Goal: Information Seeking & Learning: Learn about a topic

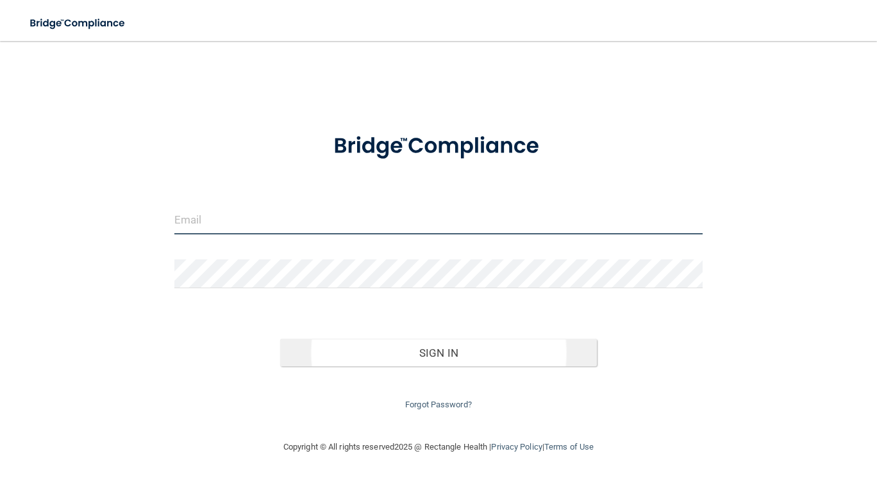
type input "[EMAIL_ADDRESS][DOMAIN_NAME]"
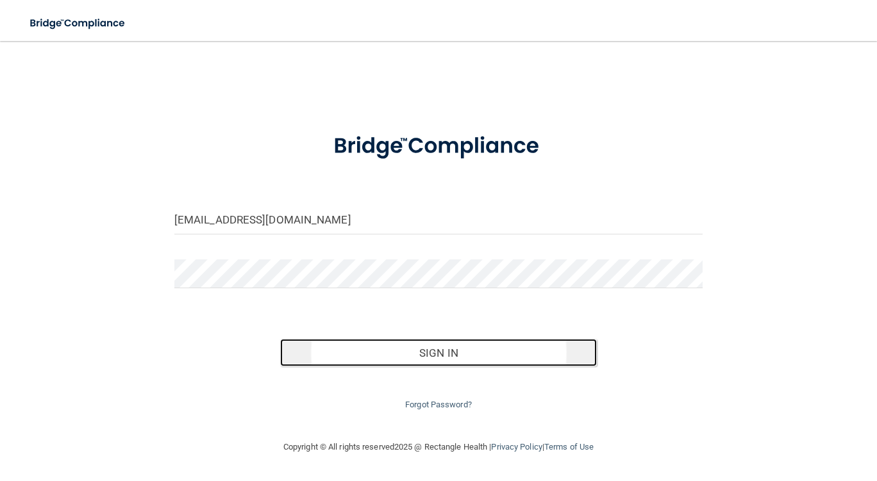
click at [395, 347] on button "Sign In" at bounding box center [438, 353] width 317 height 28
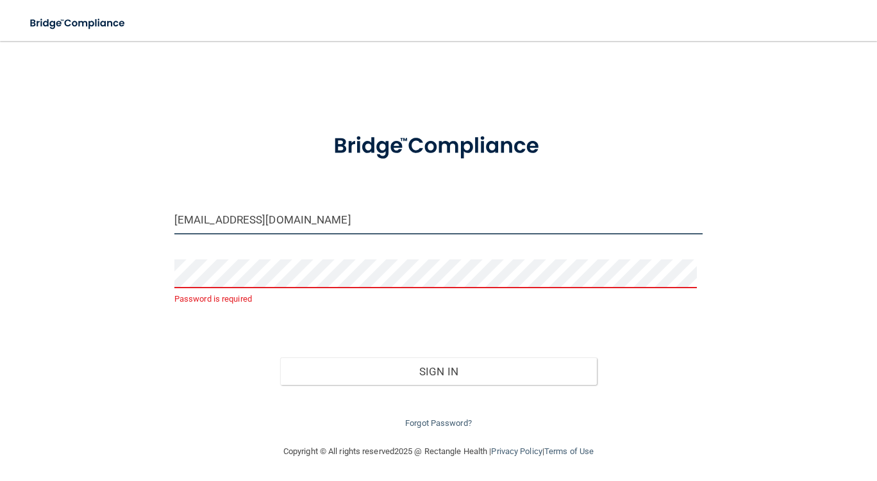
click at [313, 217] on input "info@identitylexington.com" at bounding box center [438, 220] width 528 height 29
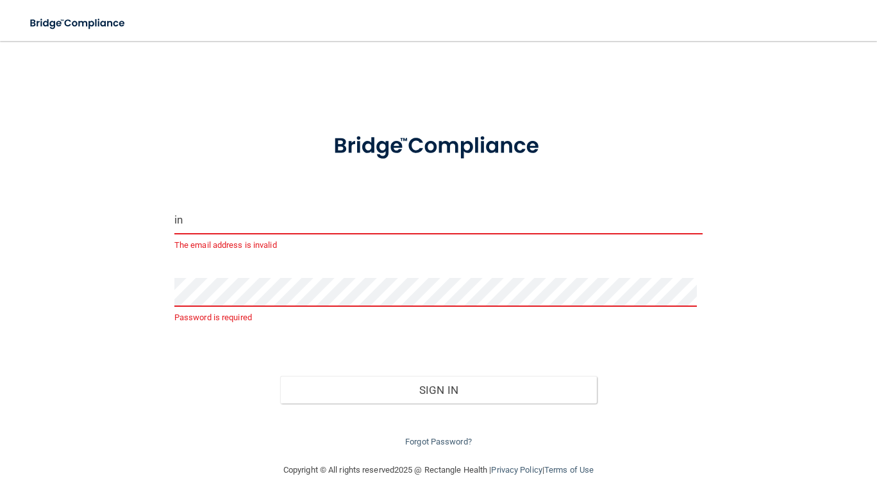
type input "i"
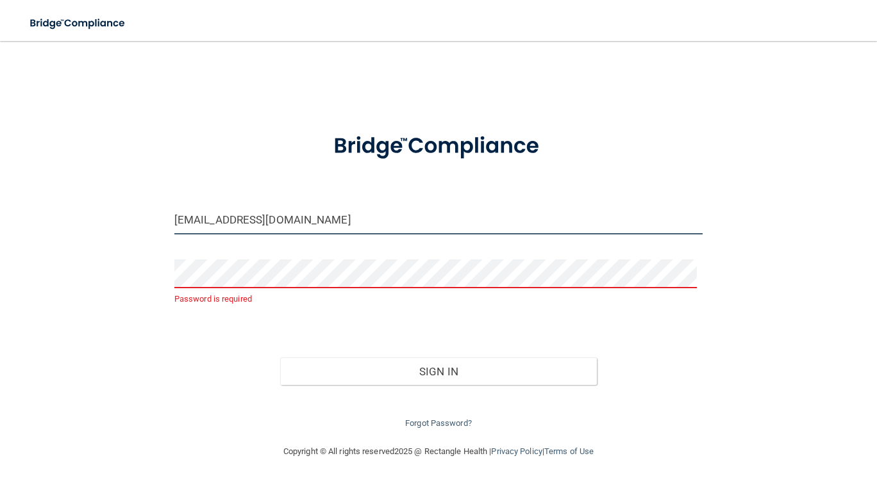
type input "[EMAIL_ADDRESS][DOMAIN_NAME]"
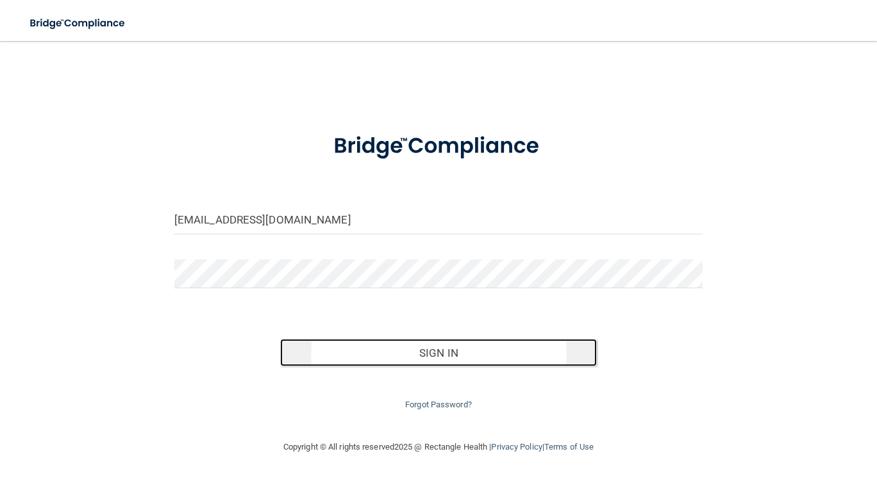
click at [542, 349] on button "Sign In" at bounding box center [438, 353] width 317 height 28
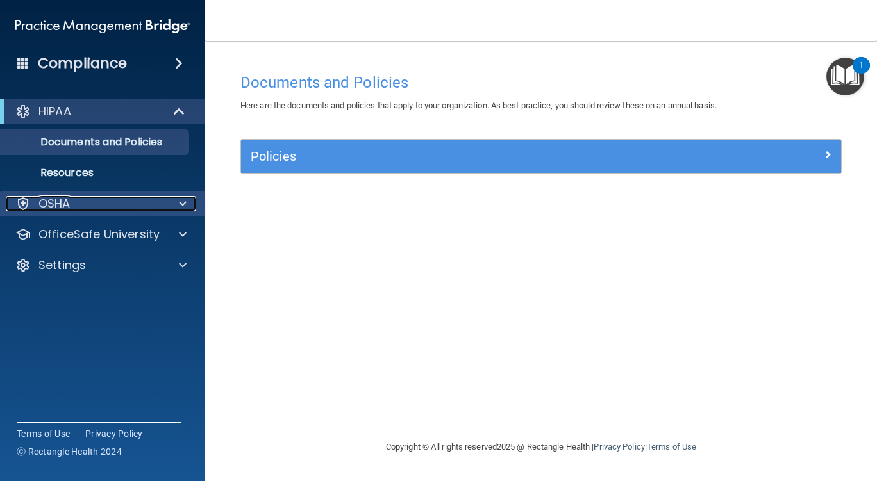
click at [69, 208] on p "OSHA" at bounding box center [54, 203] width 32 height 15
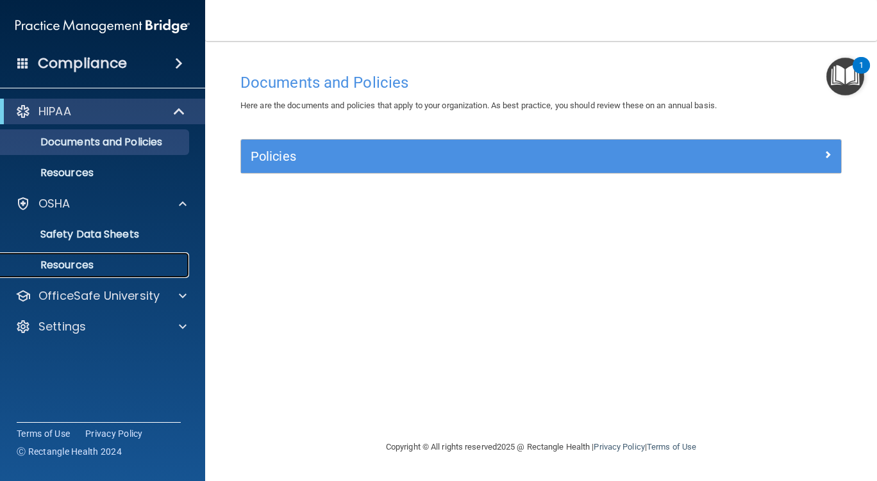
click at [75, 261] on p "Resources" at bounding box center [95, 265] width 175 height 13
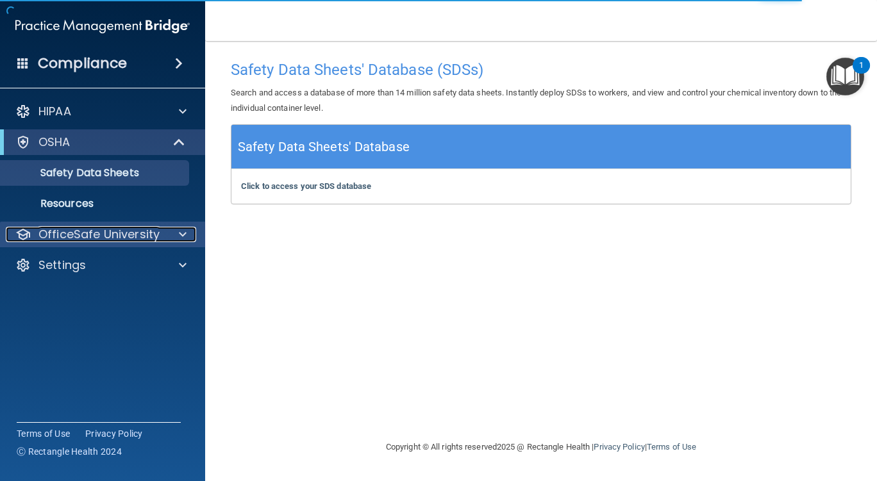
click at [88, 235] on p "OfficeSafe University" at bounding box center [98, 234] width 121 height 15
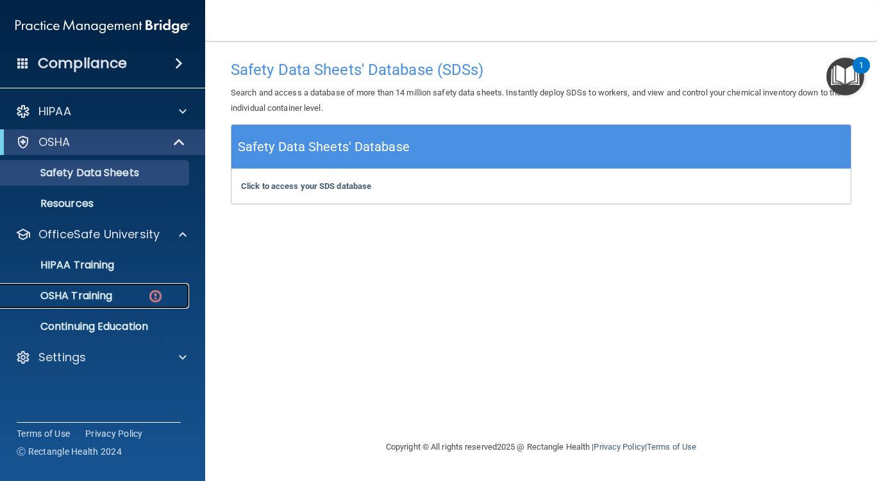
click at [88, 293] on p "OSHA Training" at bounding box center [60, 296] width 104 height 13
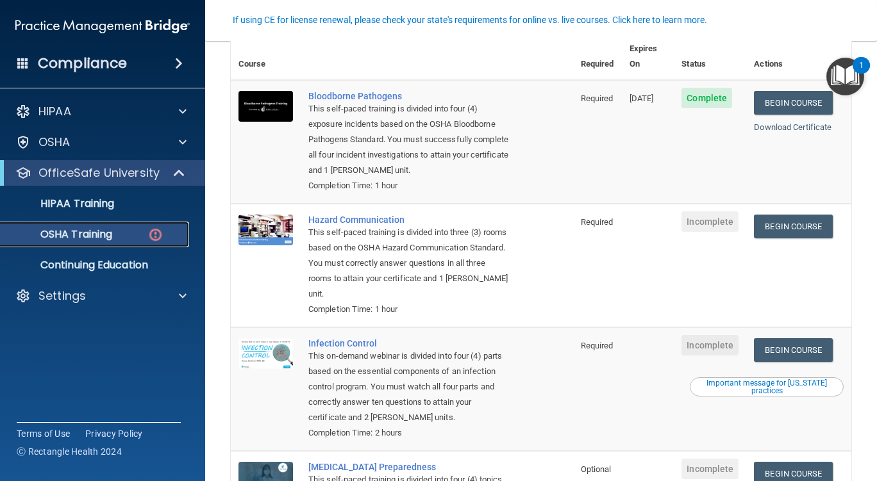
scroll to position [118, 0]
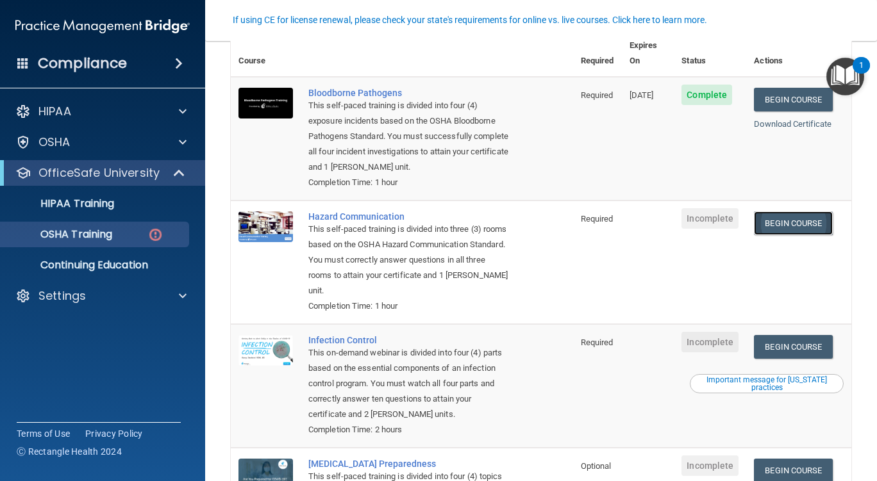
click at [794, 220] on link "Begin Course" at bounding box center [793, 224] width 78 height 24
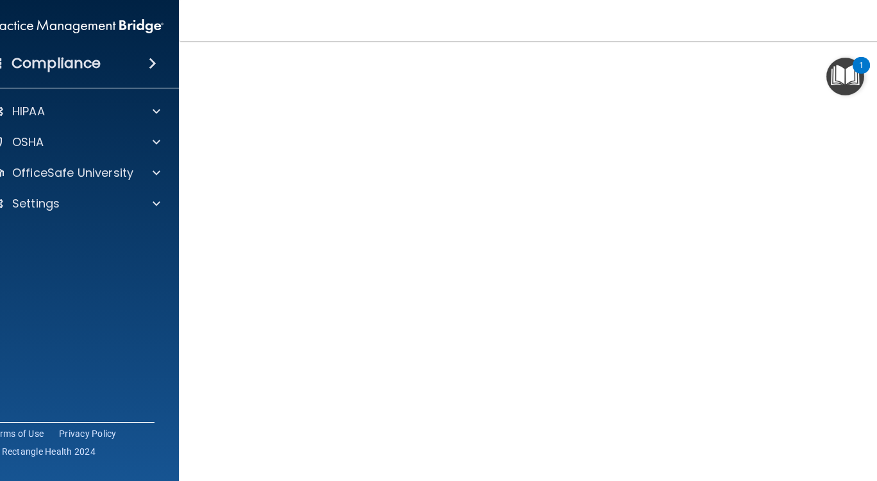
scroll to position [1, 0]
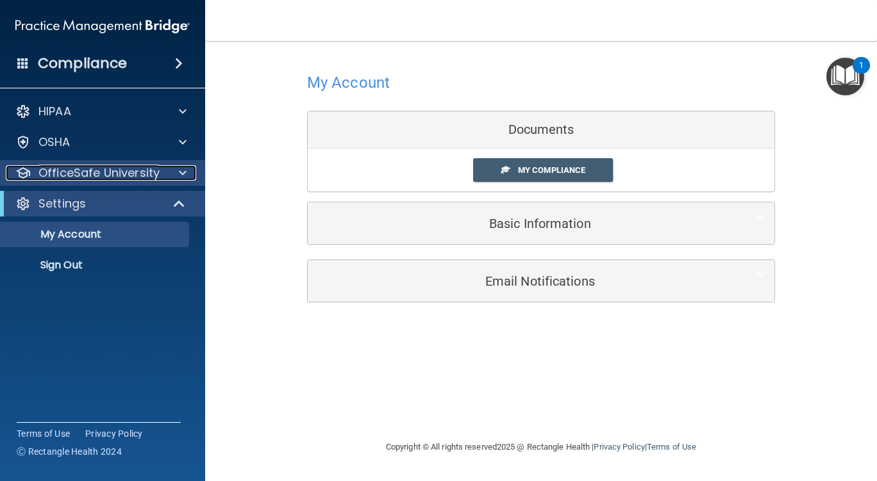
click at [133, 169] on p "OfficeSafe University" at bounding box center [98, 172] width 121 height 15
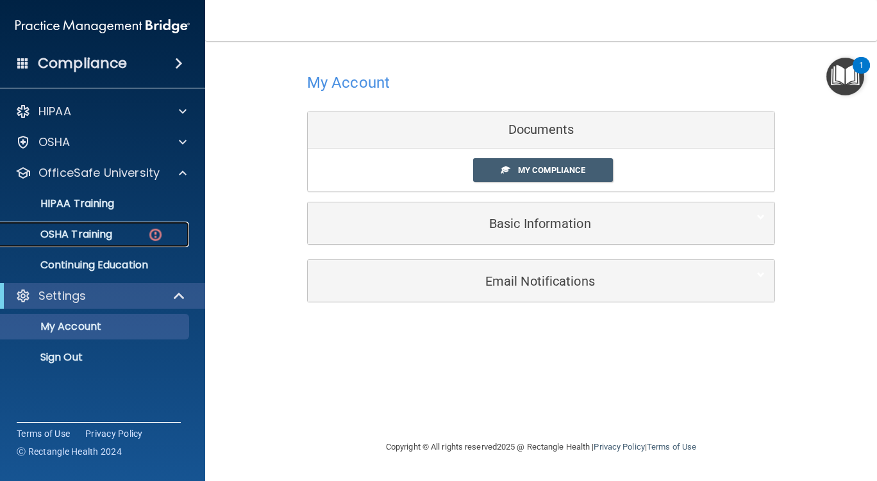
click at [111, 229] on p "OSHA Training" at bounding box center [60, 234] width 104 height 13
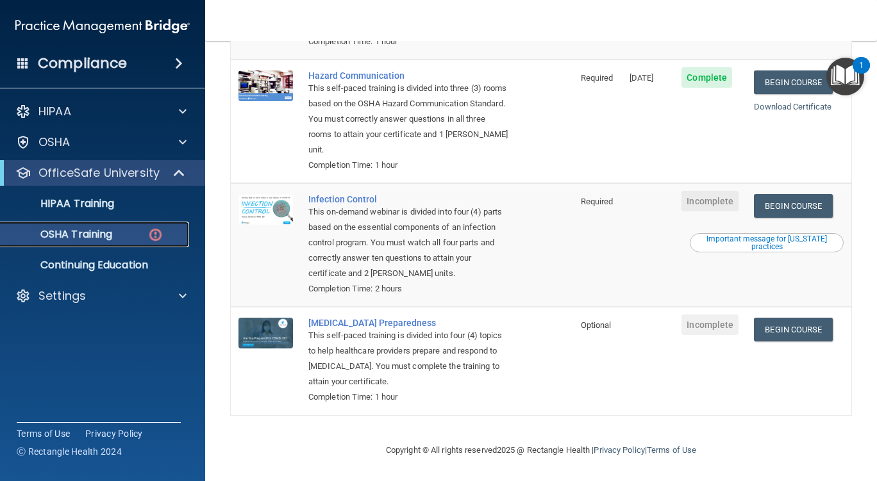
scroll to position [262, 0]
click at [120, 260] on p "Continuing Education" at bounding box center [95, 265] width 175 height 13
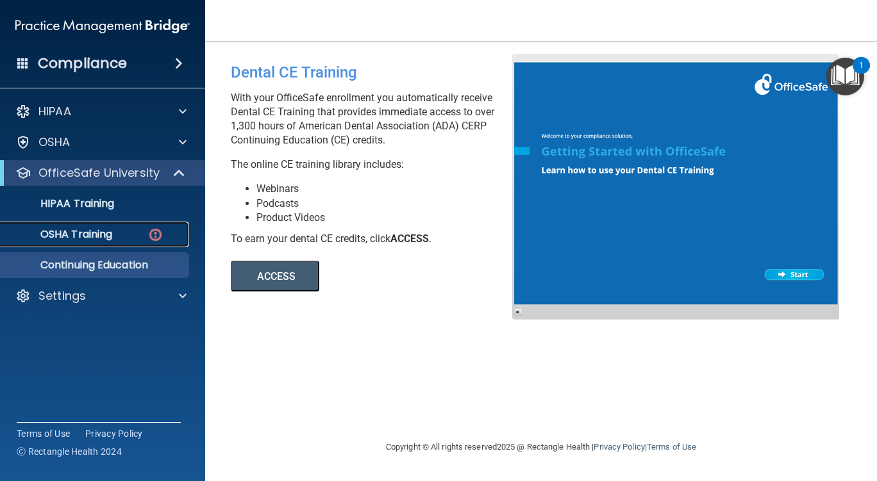
click at [92, 233] on p "OSHA Training" at bounding box center [60, 234] width 104 height 13
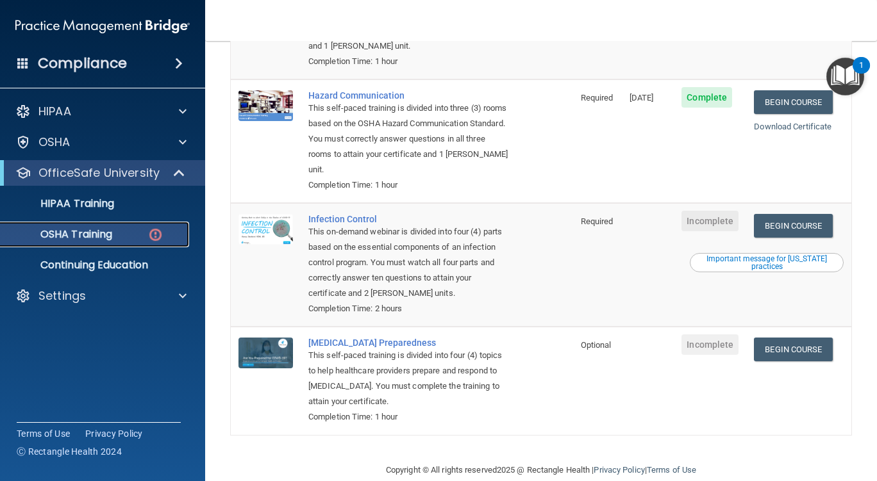
scroll to position [242, 0]
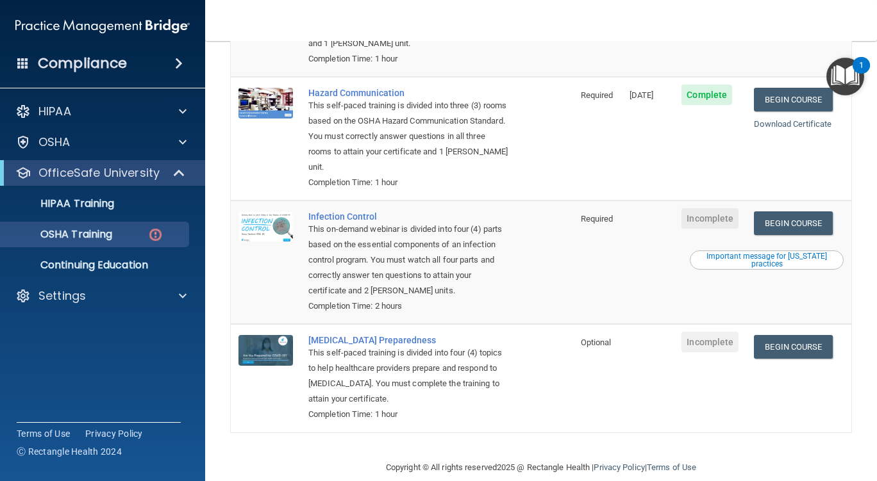
click at [792, 265] on div "Important message for [US_STATE] practices" at bounding box center [767, 260] width 150 height 15
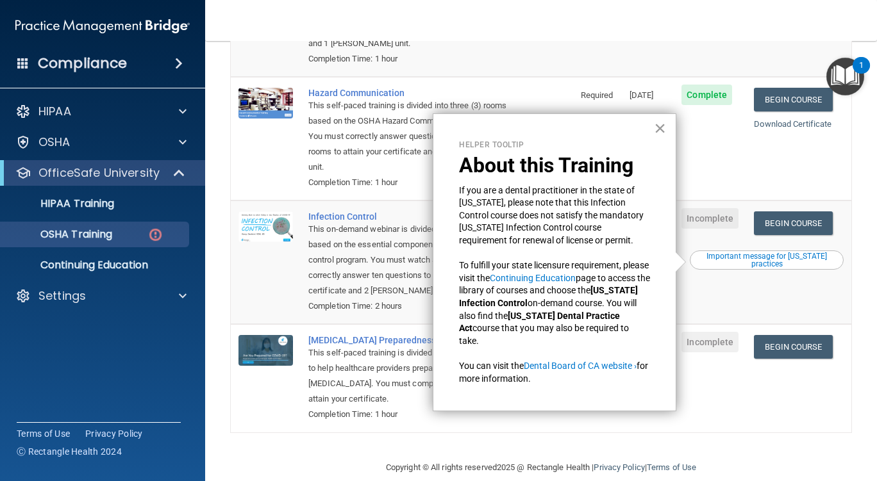
click at [663, 126] on button "×" at bounding box center [660, 128] width 12 height 21
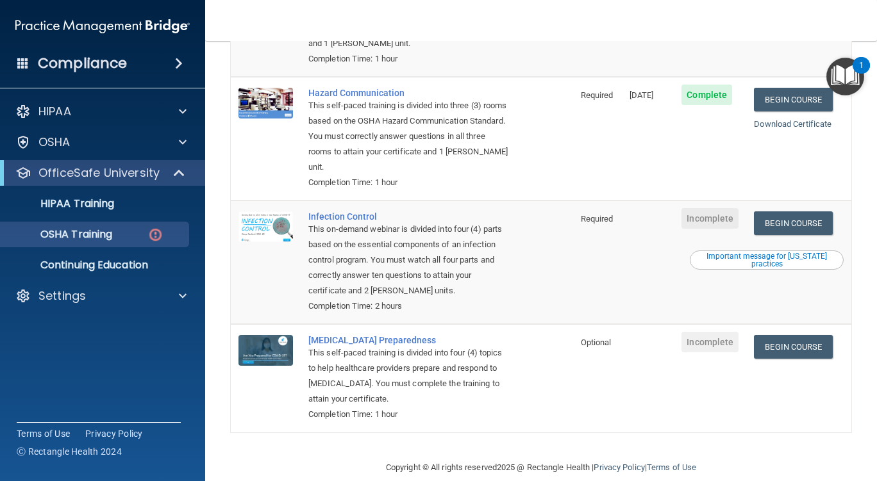
scroll to position [262, 0]
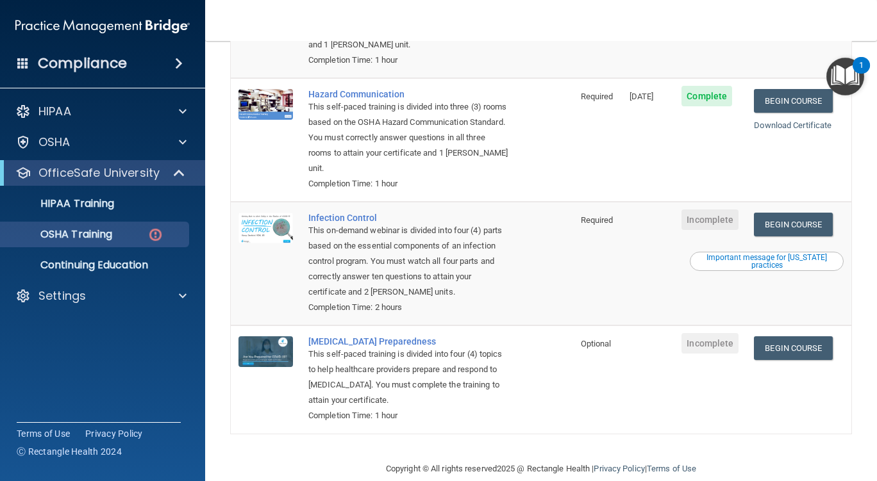
scroll to position [241, 0]
